Goal: Navigation & Orientation: Find specific page/section

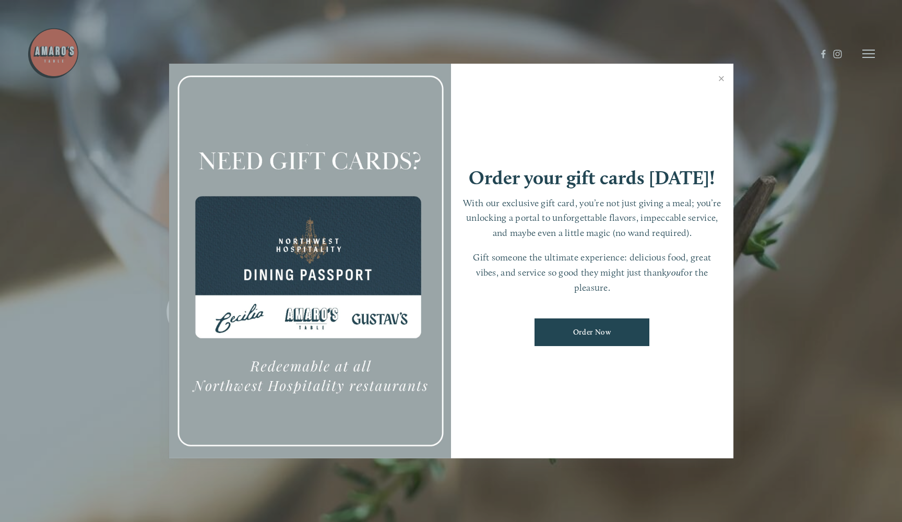
scroll to position [22, 0]
click at [722, 81] on link "Close" at bounding box center [722, 79] width 20 height 29
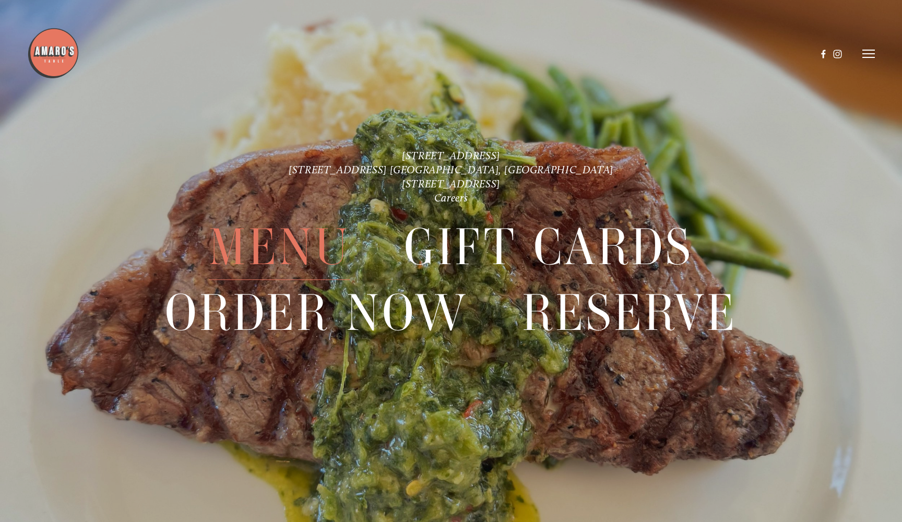
click at [294, 252] on span "Menu" at bounding box center [279, 247] width 141 height 65
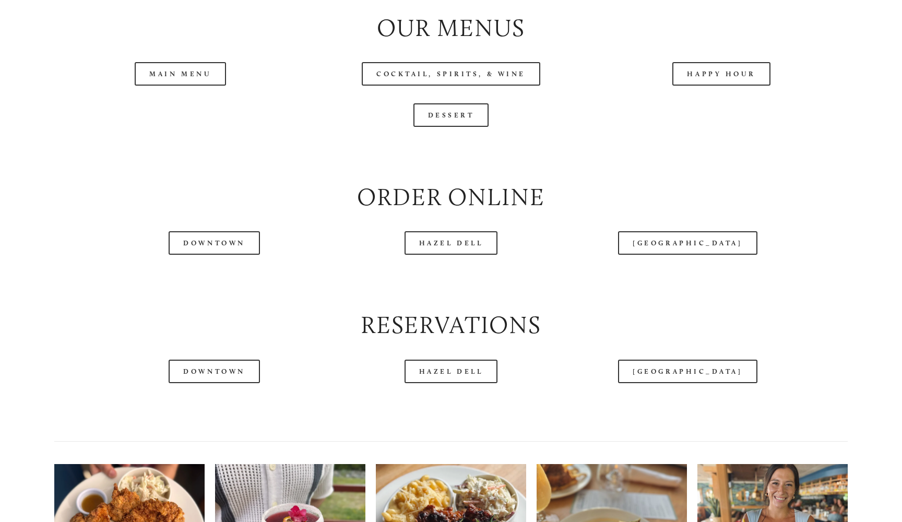
scroll to position [1212, 0]
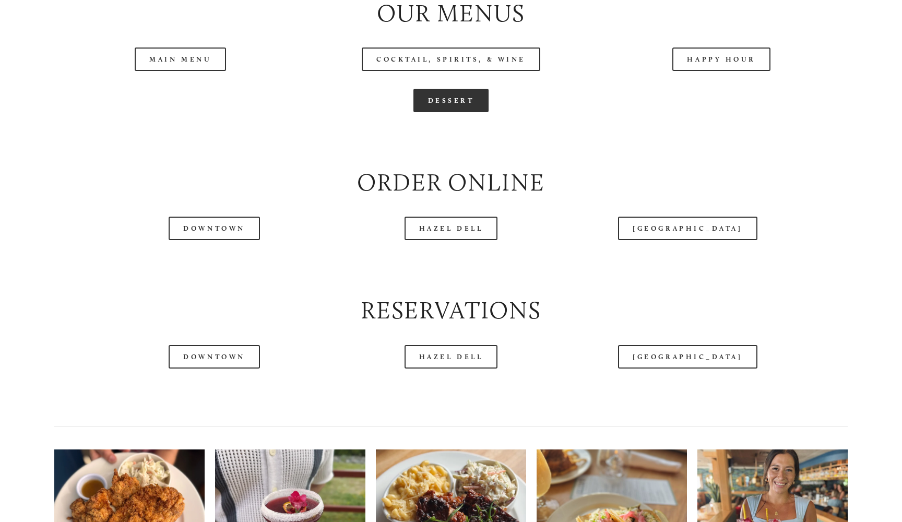
click at [460, 93] on link "Dessert" at bounding box center [452, 101] width 76 height 24
click at [206, 58] on header "Menu Order Now Visit Gallery 0" at bounding box center [451, 28] width 848 height 108
click at [180, 58] on header "Menu Order Now Visit Gallery 0" at bounding box center [451, 28] width 848 height 108
click at [175, 54] on div at bounding box center [422, 28] width 790 height 54
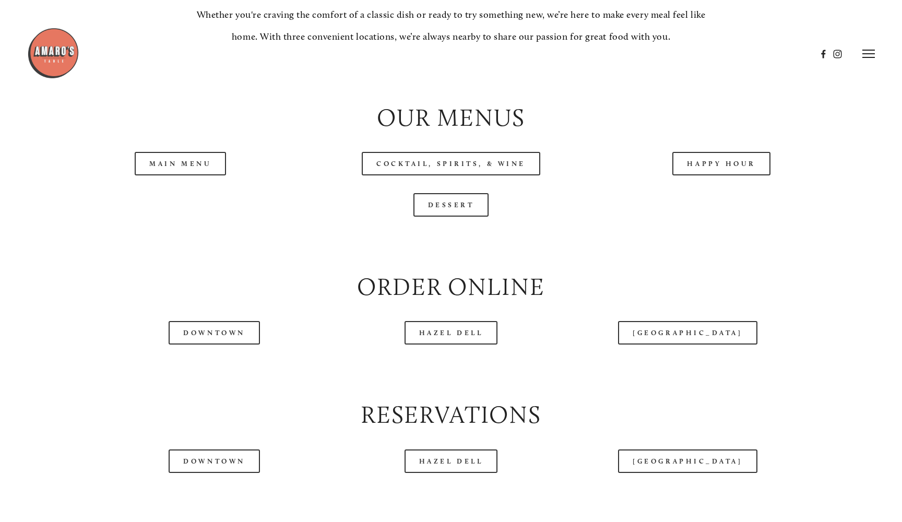
scroll to position [1105, 0]
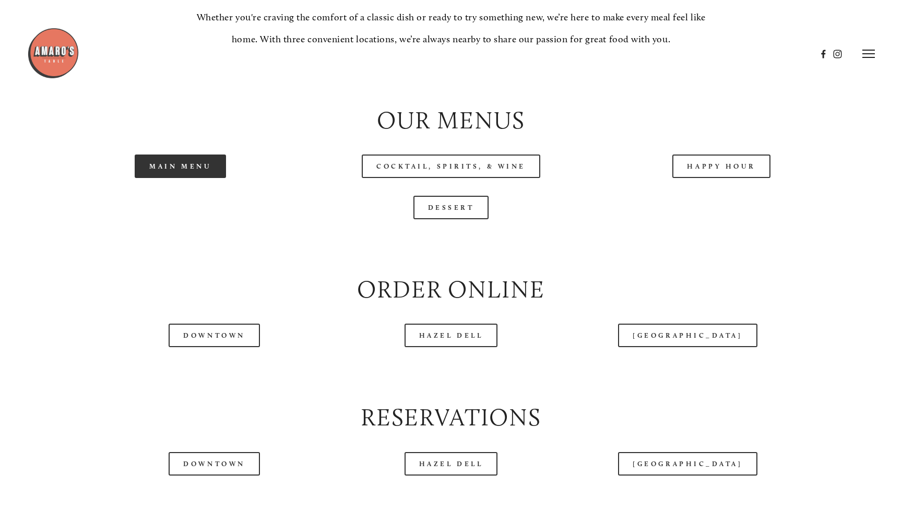
click at [161, 161] on link "Main Menu" at bounding box center [180, 167] width 91 height 24
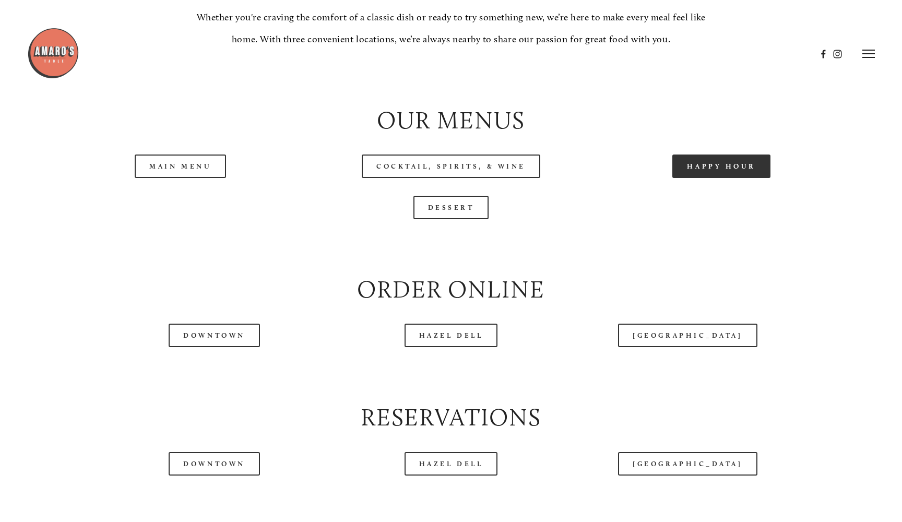
click at [726, 162] on link "Happy Hour" at bounding box center [722, 167] width 98 height 24
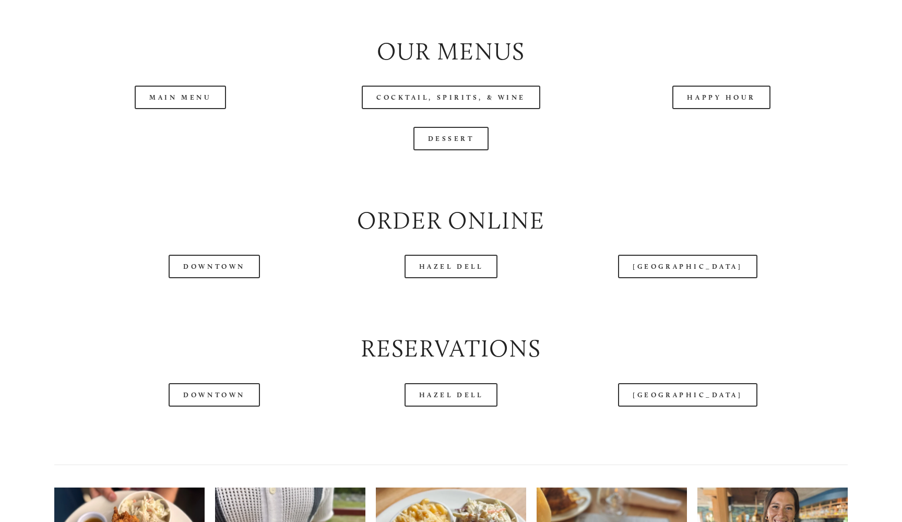
scroll to position [1181, 0]
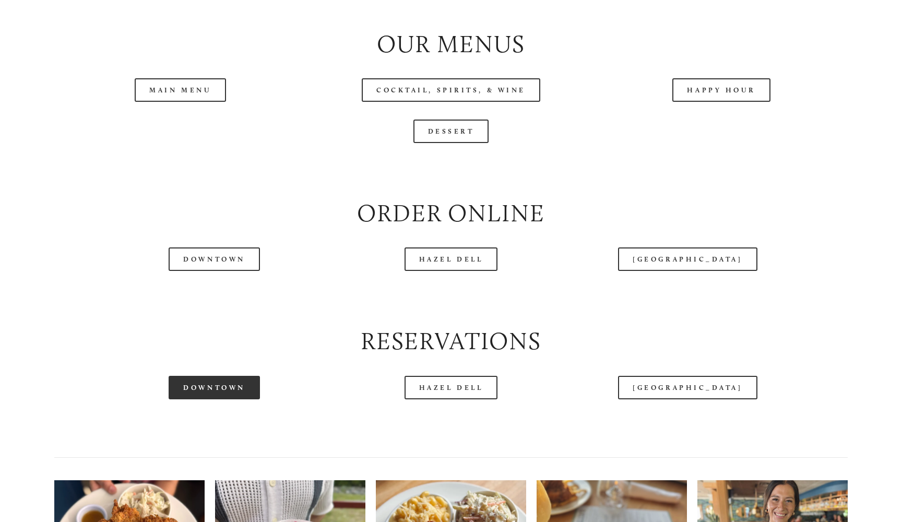
click at [220, 381] on link "Downtown" at bounding box center [214, 388] width 91 height 24
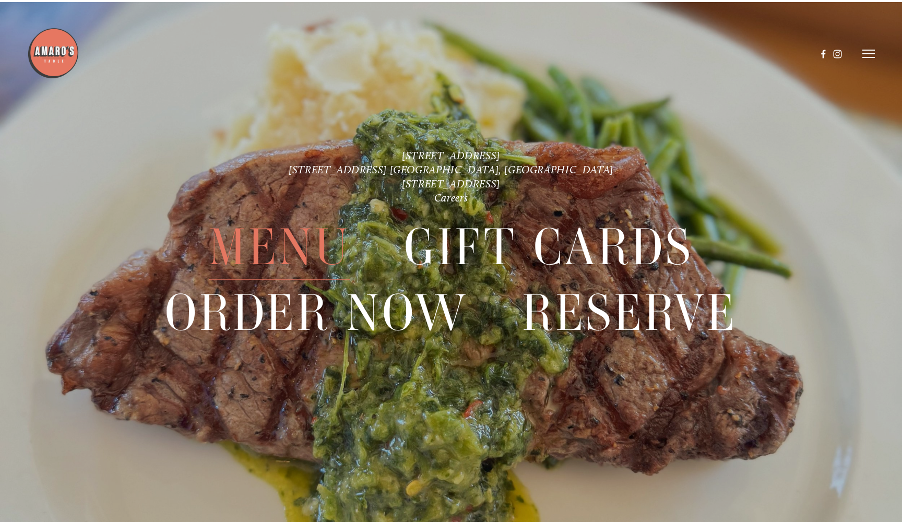
scroll to position [2508, 0]
click at [297, 247] on span "Menu" at bounding box center [279, 247] width 141 height 65
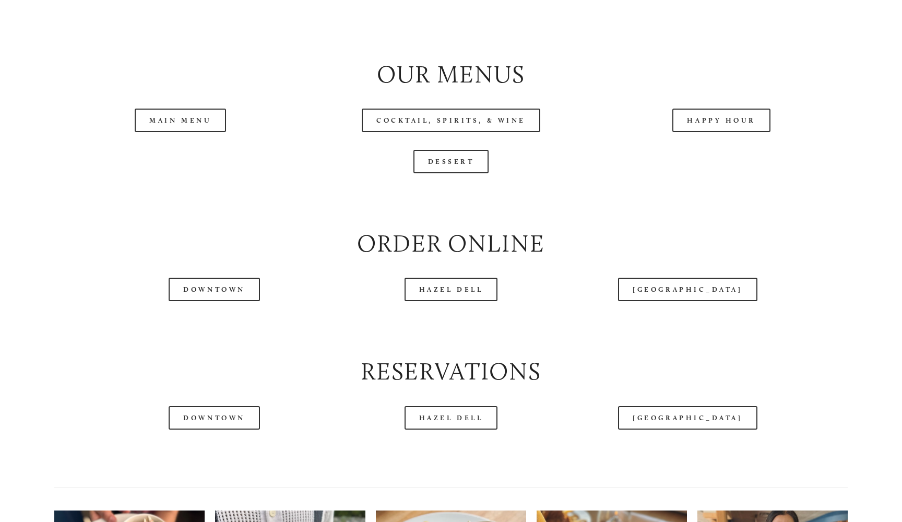
scroll to position [1156, 0]
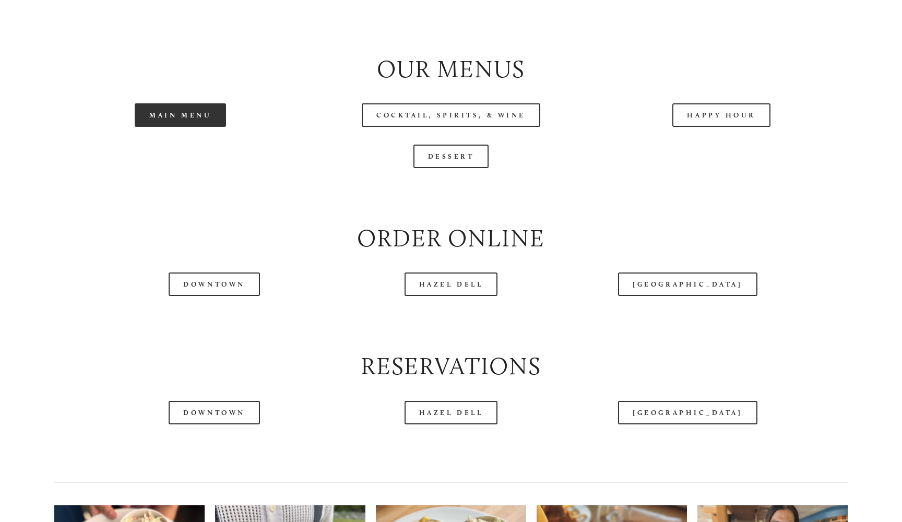
click at [207, 114] on link "Main Menu" at bounding box center [180, 115] width 91 height 24
